Goal: Register for event/course

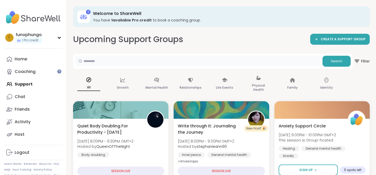
click at [121, 62] on input "text" at bounding box center [197, 61] width 245 height 10
type input "*****"
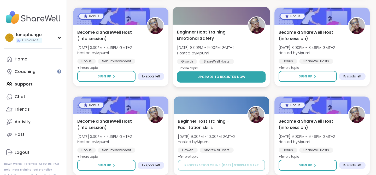
scroll to position [631, 0]
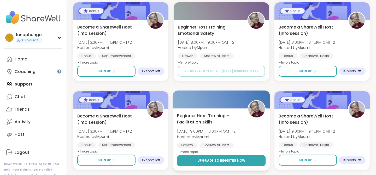
click at [240, 157] on button "Upgrade to register now" at bounding box center [221, 160] width 89 height 11
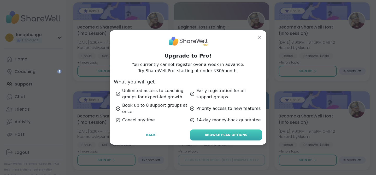
click at [236, 138] on link "Browse Plan Options" at bounding box center [226, 134] width 72 height 11
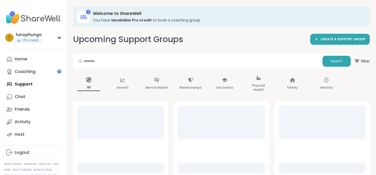
click at [87, 14] on div "1" at bounding box center [88, 12] width 5 height 5
click at [113, 22] on b "1 available Pro credit" at bounding box center [131, 19] width 40 height 5
click at [112, 19] on b "1 available Pro credit" at bounding box center [131, 19] width 40 height 5
click at [90, 13] on div "1" at bounding box center [88, 12] width 5 height 5
click at [89, 13] on div "1" at bounding box center [88, 12] width 5 height 5
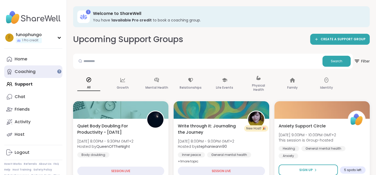
click at [45, 74] on link "Coaching" at bounding box center [33, 71] width 58 height 13
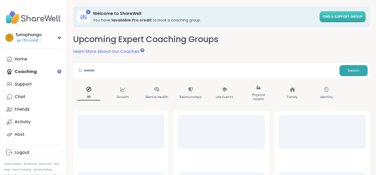
click at [332, 15] on span "Find a support group" at bounding box center [343, 16] width 40 height 4
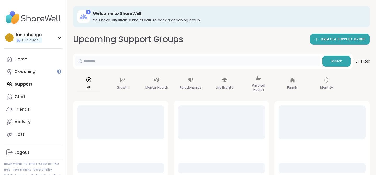
click at [262, 60] on input "text" at bounding box center [197, 61] width 245 height 10
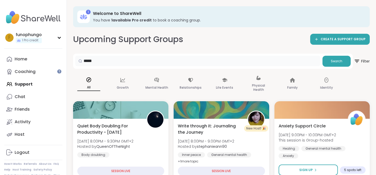
type input "*****"
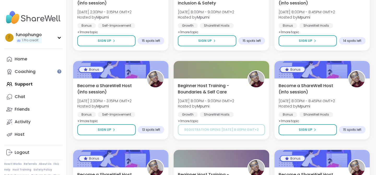
scroll to position [129, 0]
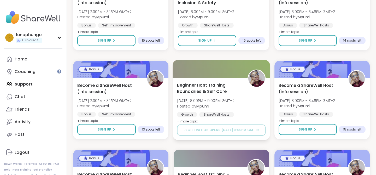
click at [241, 90] on span "Beginner Host Training - Boundaries & Self Care" at bounding box center [209, 88] width 65 height 13
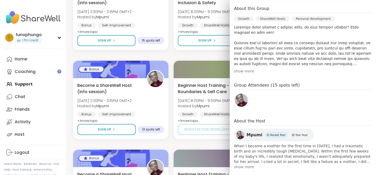
scroll to position [162, 0]
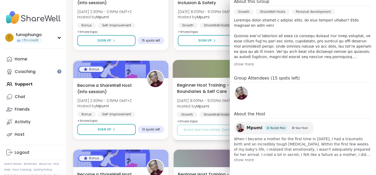
click at [210, 103] on span "Hosted by [PERSON_NAME]" at bounding box center [205, 105] width 57 height 5
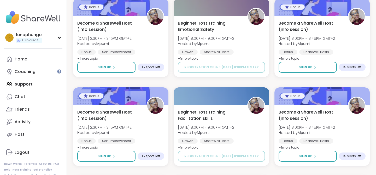
scroll to position [0, 0]
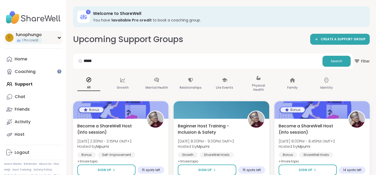
click at [47, 42] on div "f funophungo 1 Pro credit" at bounding box center [33, 37] width 58 height 13
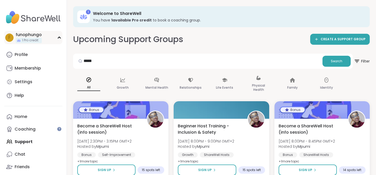
click at [38, 42] on span "1 Pro credit" at bounding box center [30, 40] width 16 height 4
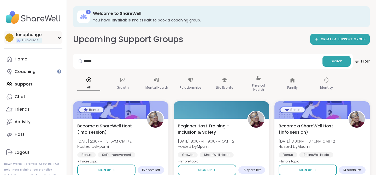
click at [32, 41] on span "1 Pro credit" at bounding box center [30, 40] width 16 height 4
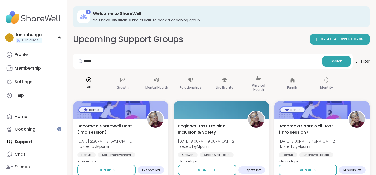
click at [87, 15] on icon at bounding box center [83, 17] width 8 height 8
click at [128, 20] on b "1 available Pro credit" at bounding box center [131, 19] width 40 height 5
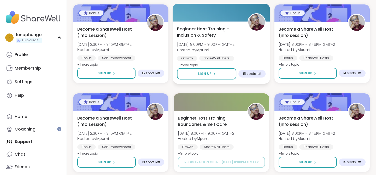
scroll to position [97, 0]
